Goal: Task Accomplishment & Management: Use online tool/utility

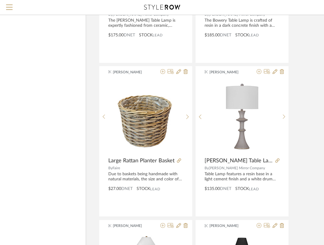
scroll to position [970, 41]
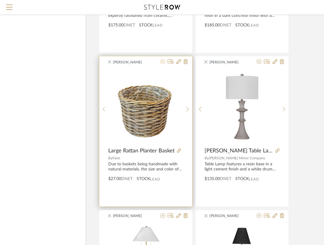
click at [164, 62] on icon at bounding box center [162, 61] width 5 height 5
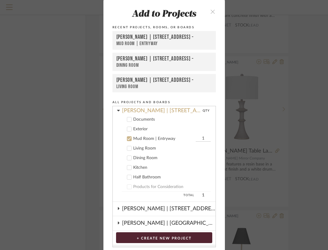
scroll to position [51, 0]
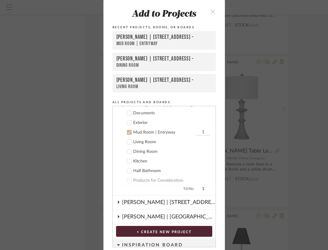
click at [129, 142] on div at bounding box center [129, 141] width 5 height 5
click at [128, 131] on icon at bounding box center [129, 132] width 4 height 3
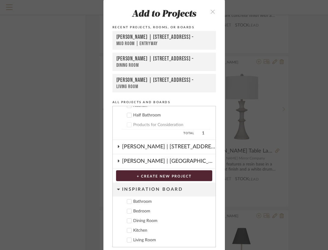
scroll to position [22, 0]
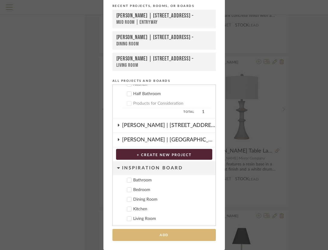
click at [167, 238] on button "Add" at bounding box center [163, 235] width 103 height 12
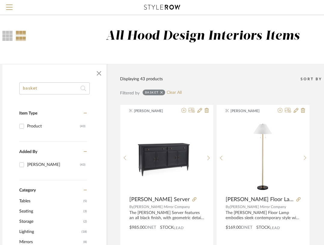
scroll to position [0, 0]
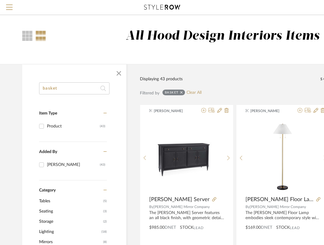
drag, startPoint x: 26, startPoint y: 91, endPoint x: 0, endPoint y: 88, distance: 25.7
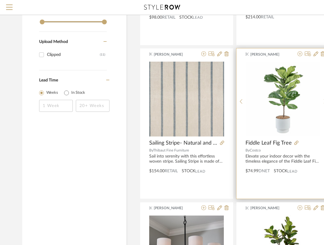
scroll to position [415, 0]
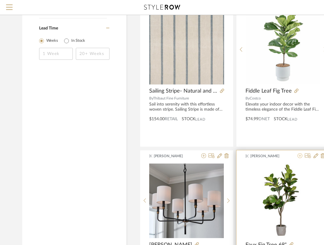
type input "fig"
click at [301, 157] on icon at bounding box center [299, 155] width 5 height 5
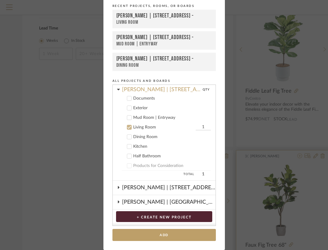
scroll to position [61, 0]
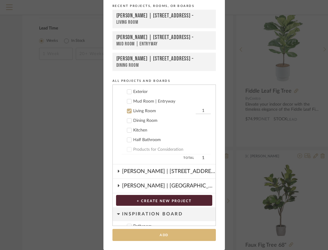
click at [167, 235] on button "Add" at bounding box center [163, 235] width 103 height 12
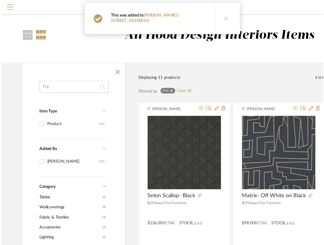
scroll to position [415, 0]
